Goal: Check status: Check status

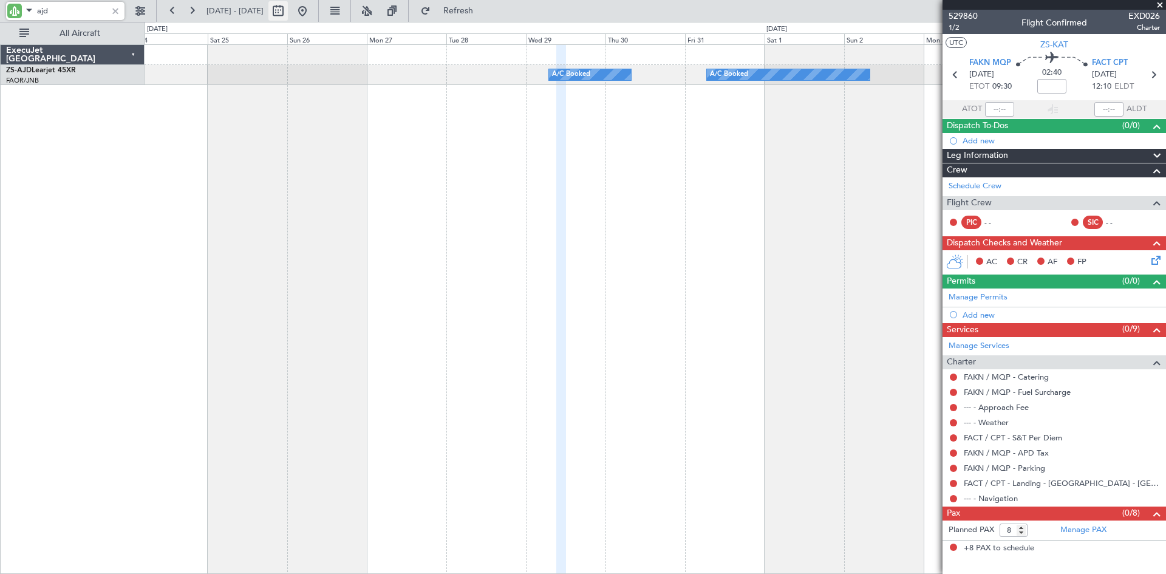
type input "ajd"
click at [288, 10] on button at bounding box center [277, 10] width 19 height 19
select select "10"
select select "2025"
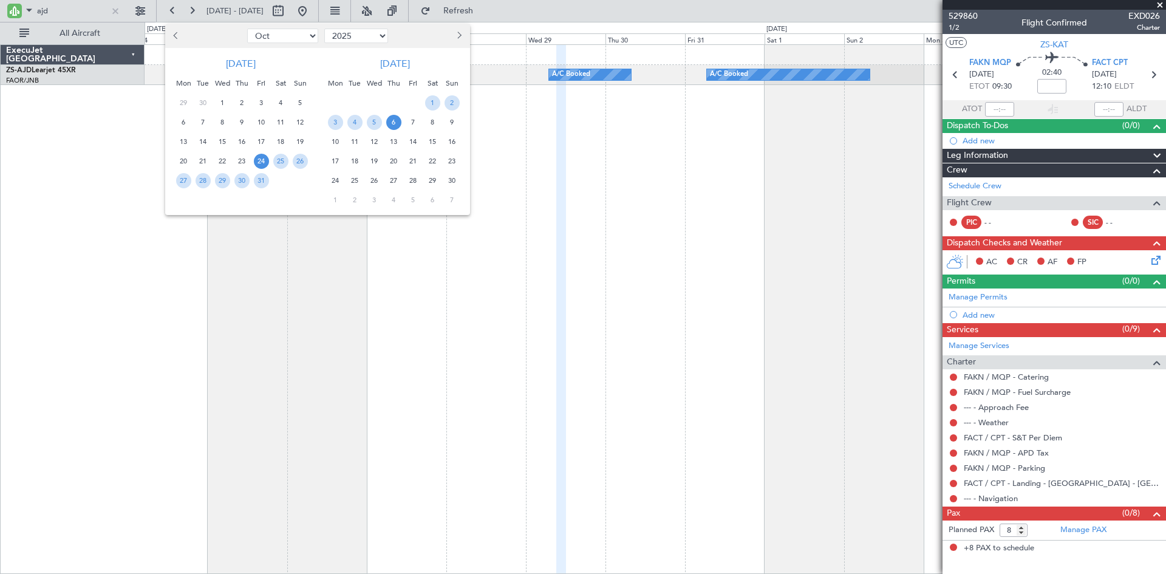
click at [457, 35] on span "Next month" at bounding box center [458, 35] width 7 height 7
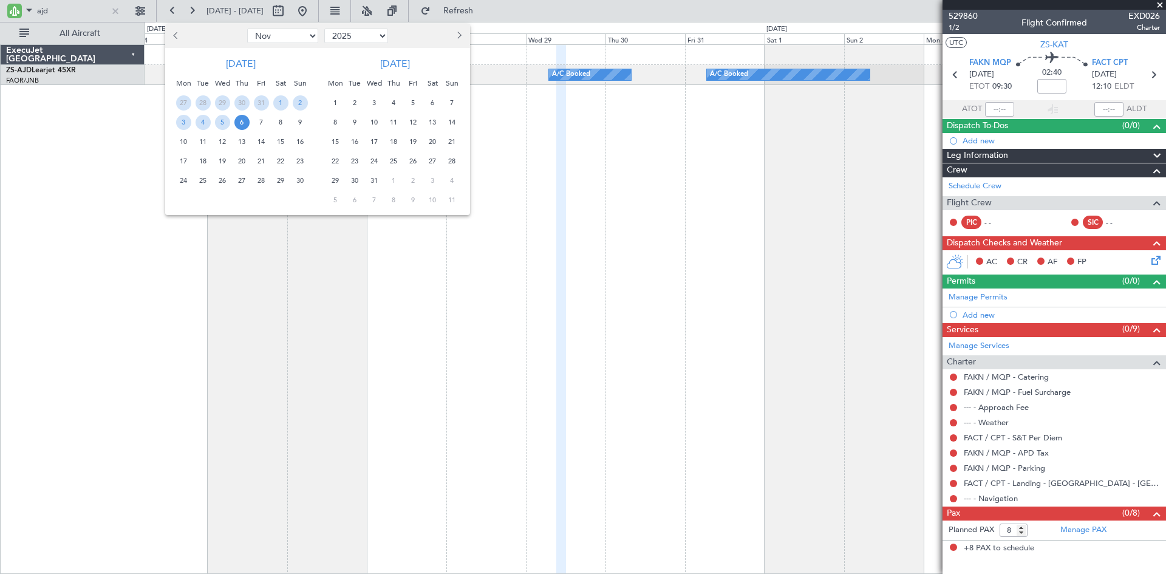
click at [414, 162] on span "26" at bounding box center [413, 161] width 15 height 15
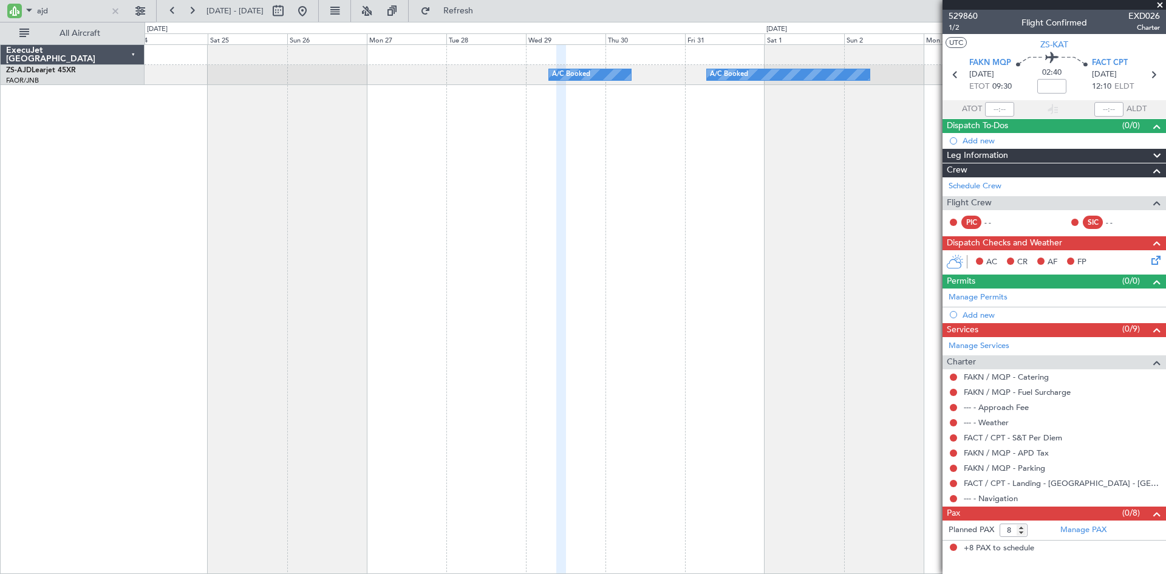
select select "12"
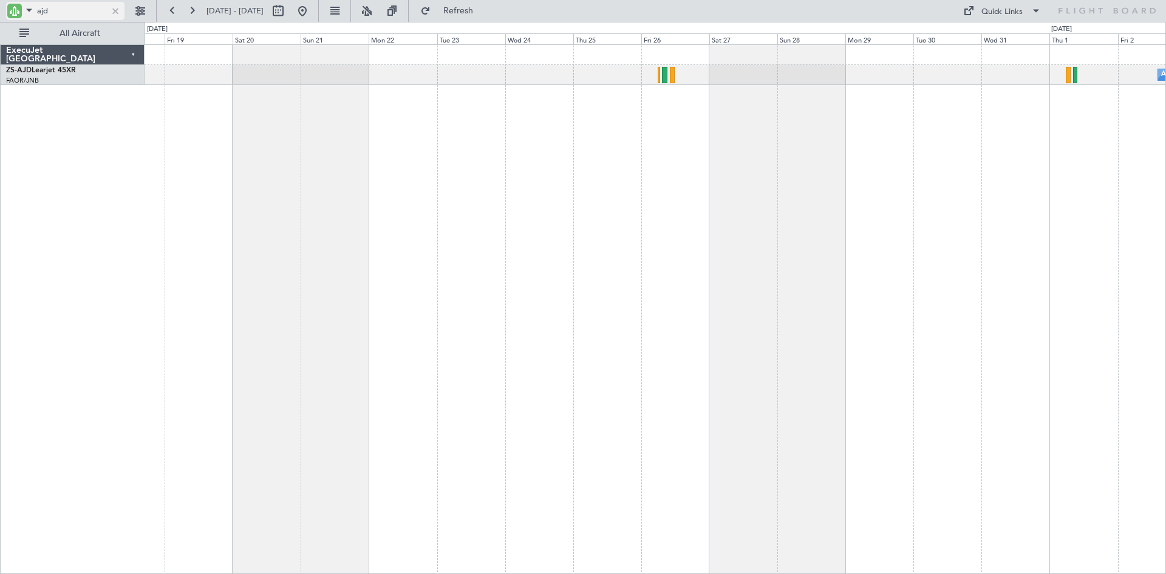
click at [77, 13] on input "ajd" at bounding box center [72, 11] width 70 height 18
type input "a"
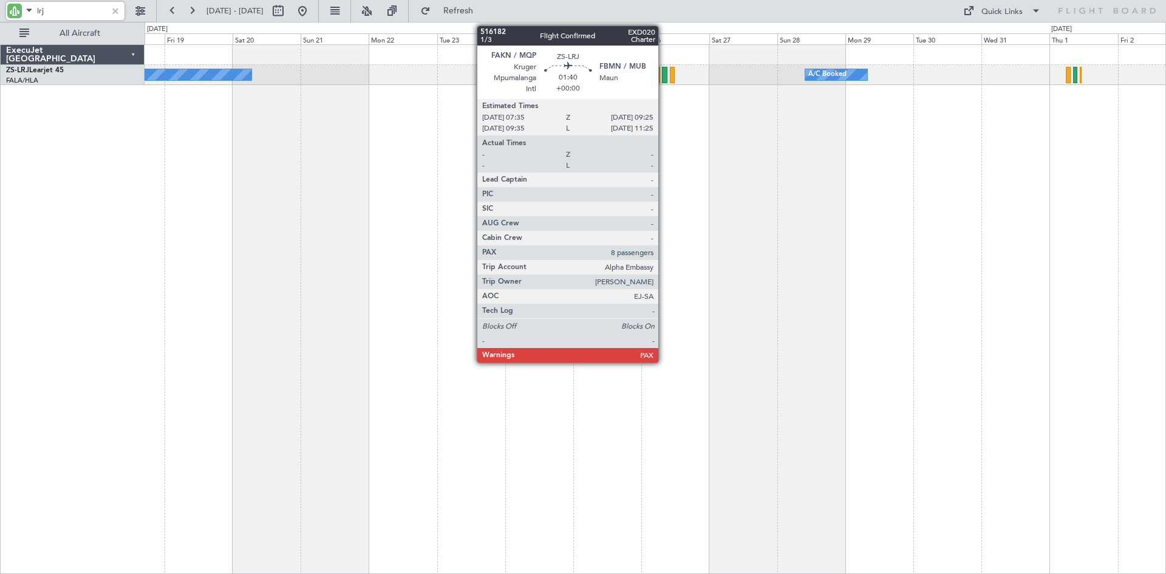
click at [664, 74] on div at bounding box center [664, 75] width 5 height 16
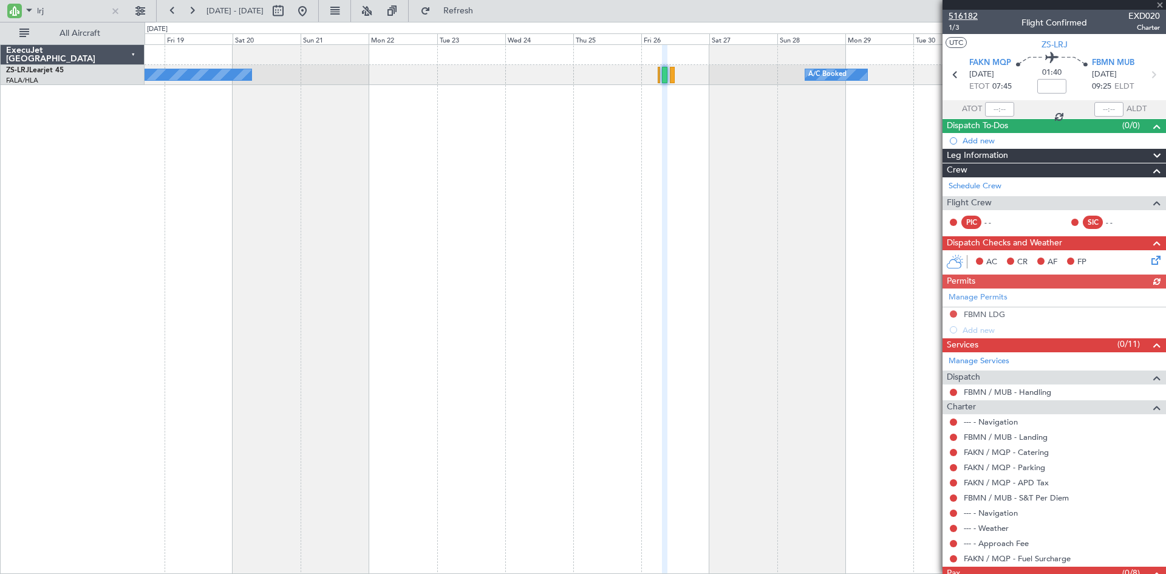
click at [970, 14] on span "516182" at bounding box center [963, 16] width 29 height 13
click at [50, 6] on input "lrj" at bounding box center [72, 11] width 70 height 18
type input "l"
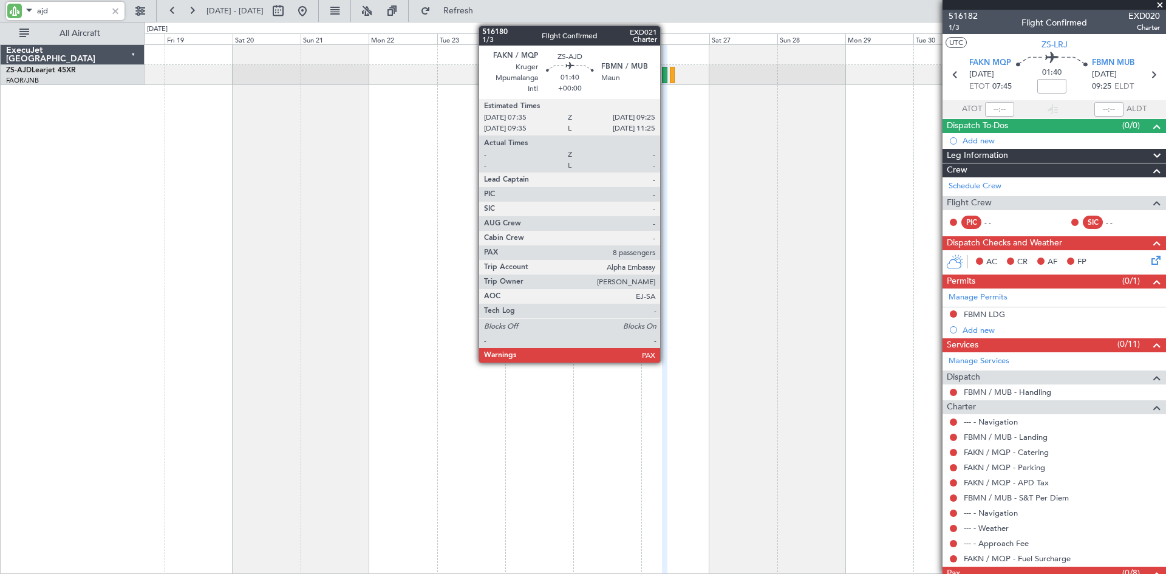
click at [666, 76] on div at bounding box center [664, 75] width 5 height 16
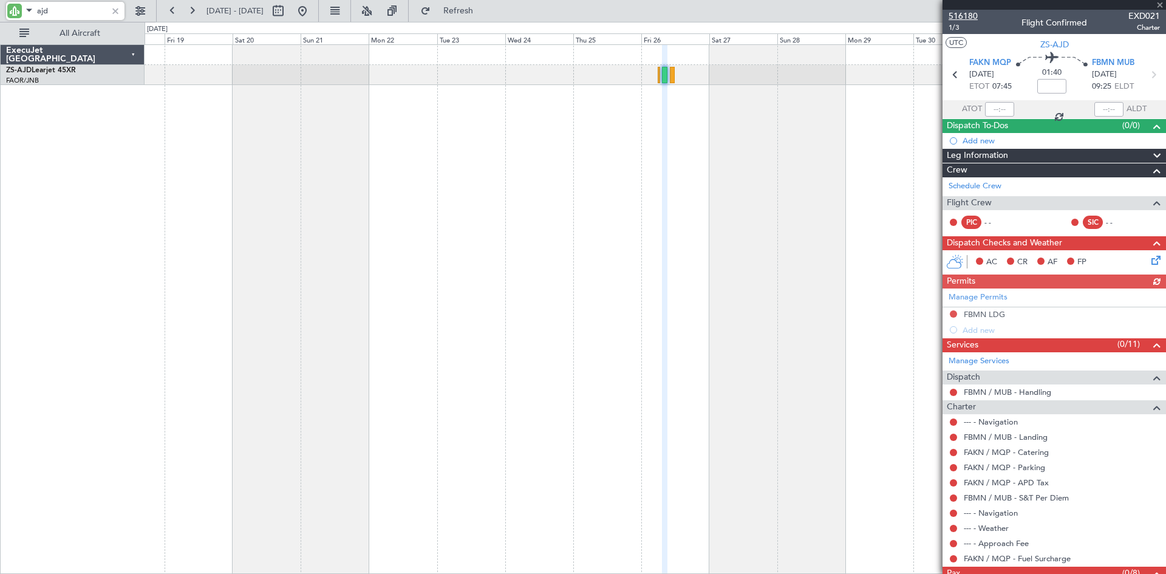
type input "ajd"
click at [967, 16] on span "516180" at bounding box center [963, 16] width 29 height 13
